Goal: Book appointment/travel/reservation

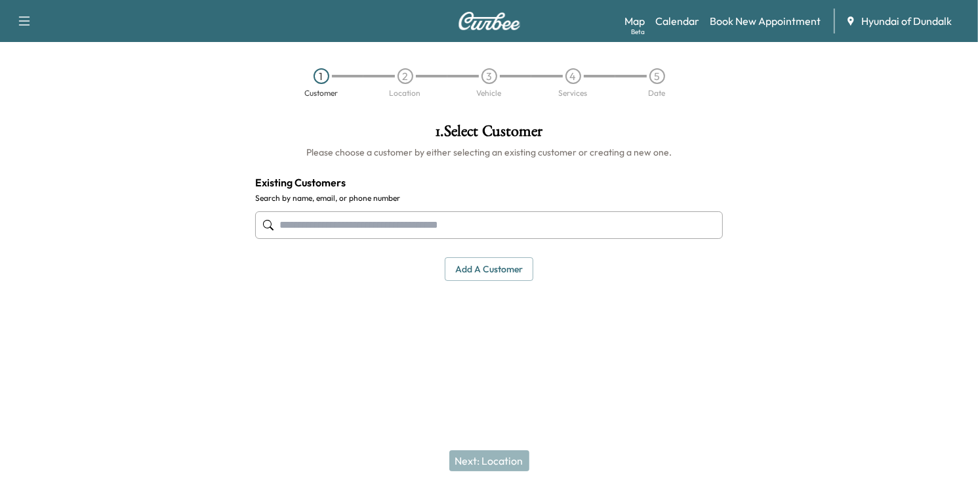
click at [487, 219] on input "text" at bounding box center [489, 225] width 468 height 28
click at [868, 24] on span "Hyundai of Dundalk" at bounding box center [906, 21] width 91 height 16
click at [889, 30] on div "Map Beta Calendar Book New Appointment Hyundai of Dundalk" at bounding box center [795, 21] width 343 height 25
click at [767, 30] on div "Map Beta Calendar Book New Appointment Hyundai of Dundalk" at bounding box center [795, 21] width 343 height 25
drag, startPoint x: 928, startPoint y: 15, endPoint x: 924, endPoint y: 22, distance: 8.6
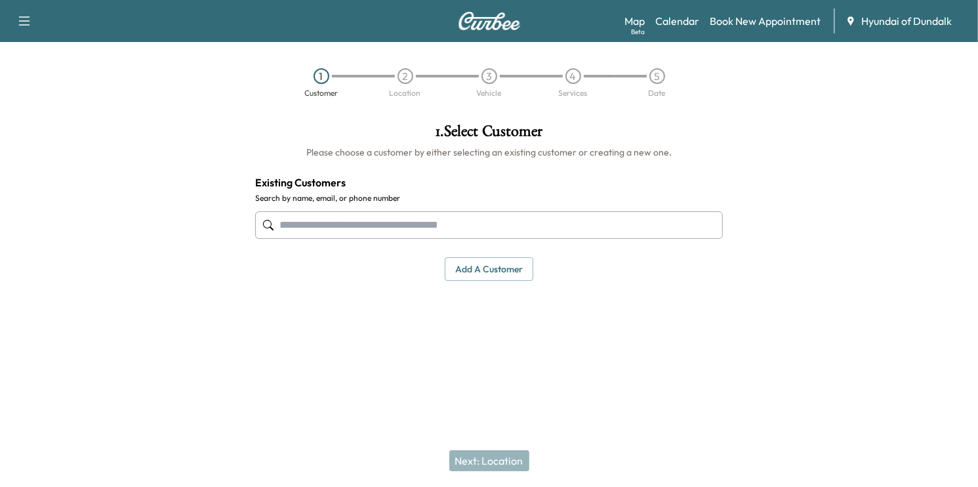
click at [928, 15] on span "Hyundai of Dundalk" at bounding box center [906, 21] width 91 height 16
